Goal: Task Accomplishment & Management: Complete application form

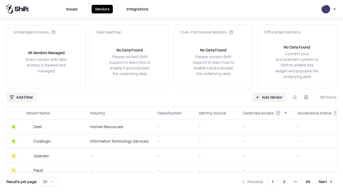
click at [268, 97] on link "Add Vendor" at bounding box center [268, 97] width 33 height 10
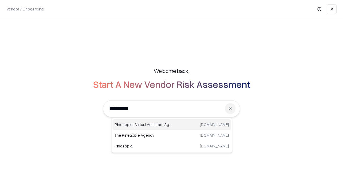
click at [172, 124] on div "Pineapple | Virtual Assistant Agency trypineapple.com" at bounding box center [171, 124] width 118 height 11
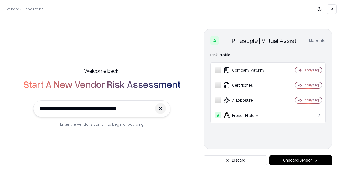
type input "**********"
click at [300, 160] on button "Onboard Vendor" at bounding box center [300, 160] width 63 height 10
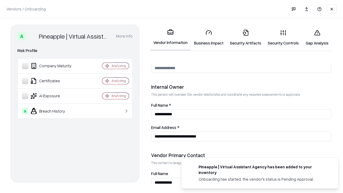
scroll to position [277, 0]
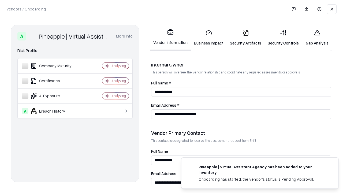
click at [208, 37] on link "Business Impact" at bounding box center [209, 37] width 36 height 25
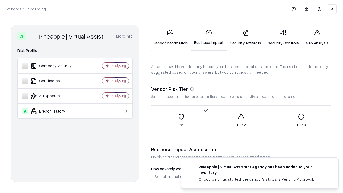
click at [245, 37] on link "Security Artifacts" at bounding box center [245, 37] width 38 height 25
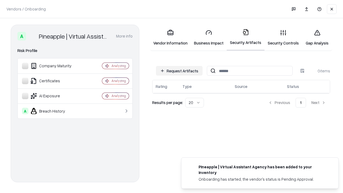
click at [179, 71] on button "Request Artifacts" at bounding box center [179, 71] width 47 height 10
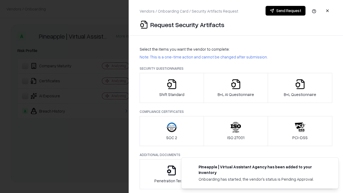
click at [171, 88] on icon "button" at bounding box center [171, 84] width 11 height 11
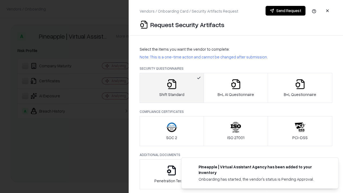
click at [285, 11] on button "Send Request" at bounding box center [285, 11] width 40 height 10
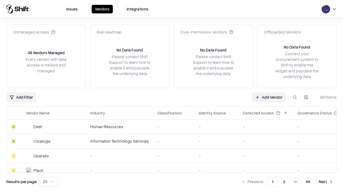
click at [294, 97] on button at bounding box center [295, 97] width 10 height 10
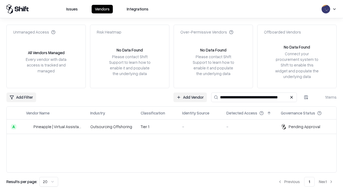
type input "**********"
click at [174, 126] on td "Tier 1" at bounding box center [156, 126] width 41 height 14
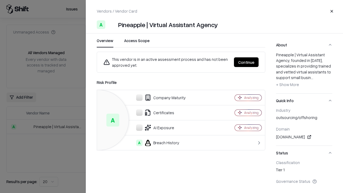
click at [246, 62] on button "Continue" at bounding box center [246, 62] width 25 height 10
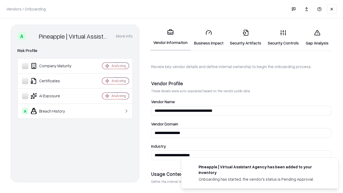
click at [245, 37] on link "Security Artifacts" at bounding box center [245, 37] width 38 height 25
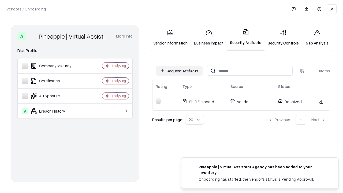
click at [317, 37] on link "Gap Analysis" at bounding box center [317, 37] width 30 height 25
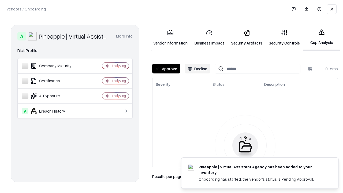
click at [166, 69] on button "Approve" at bounding box center [166, 69] width 28 height 10
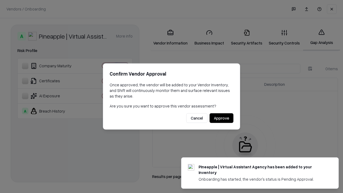
click at [221, 118] on button "Approve" at bounding box center [221, 118] width 24 height 10
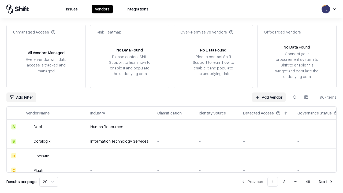
type input "**********"
click at [268, 97] on link "Add Vendor" at bounding box center [268, 97] width 33 height 10
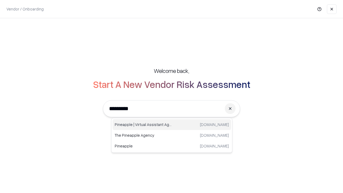
click at [172, 124] on div "Pineapple | Virtual Assistant Agency [DOMAIN_NAME]" at bounding box center [171, 124] width 118 height 11
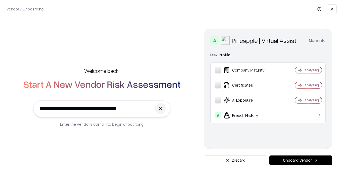
type input "**********"
click at [300, 160] on button "Onboard Vendor" at bounding box center [300, 160] width 63 height 10
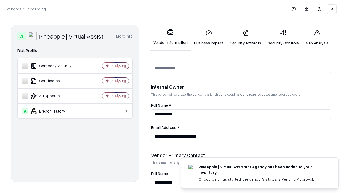
scroll to position [277, 0]
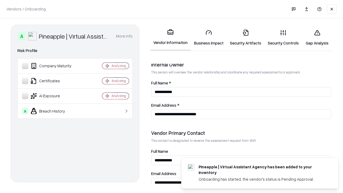
click at [317, 37] on link "Gap Analysis" at bounding box center [317, 37] width 30 height 25
